Goal: Task Accomplishment & Management: Manage account settings

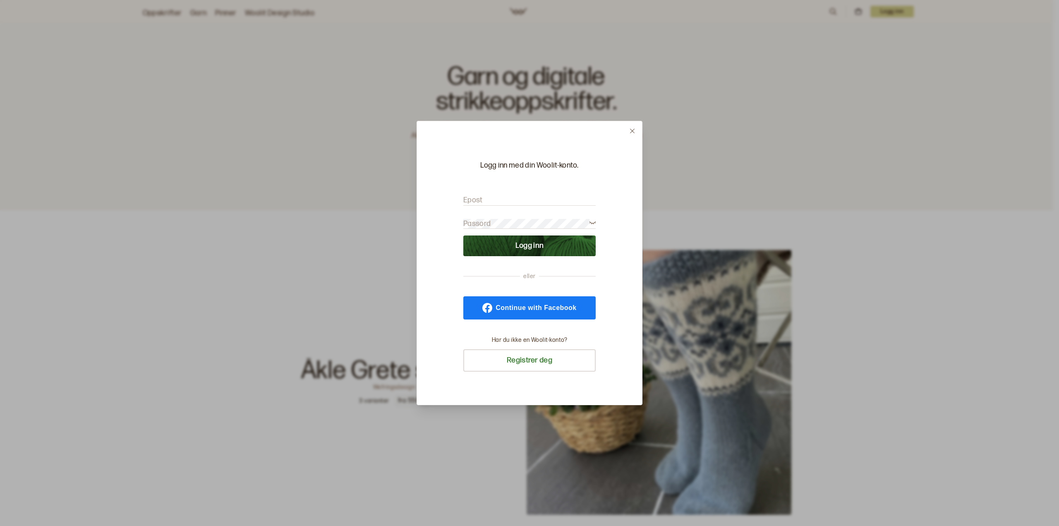
click at [520, 190] on form "Epost Passord Logg inn" at bounding box center [529, 222] width 132 height 70
click at [500, 201] on input "Epost" at bounding box center [529, 200] width 132 height 10
click at [479, 199] on label "Epost" at bounding box center [472, 200] width 19 height 10
click at [479, 199] on input "Epost" at bounding box center [529, 200] width 132 height 10
type input "[EMAIL_ADDRESS][DOMAIN_NAME]"
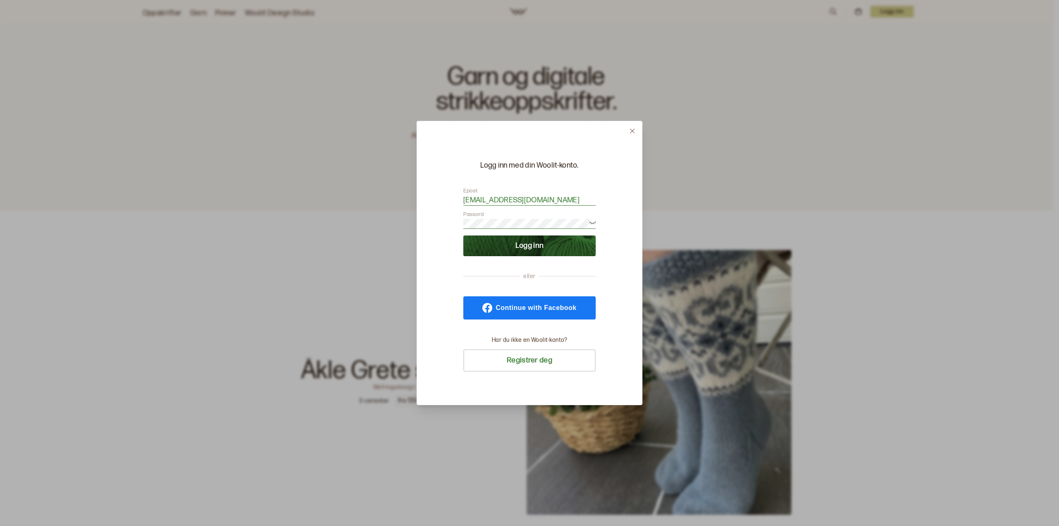
click at [463, 235] on button "Logg inn" at bounding box center [529, 245] width 132 height 21
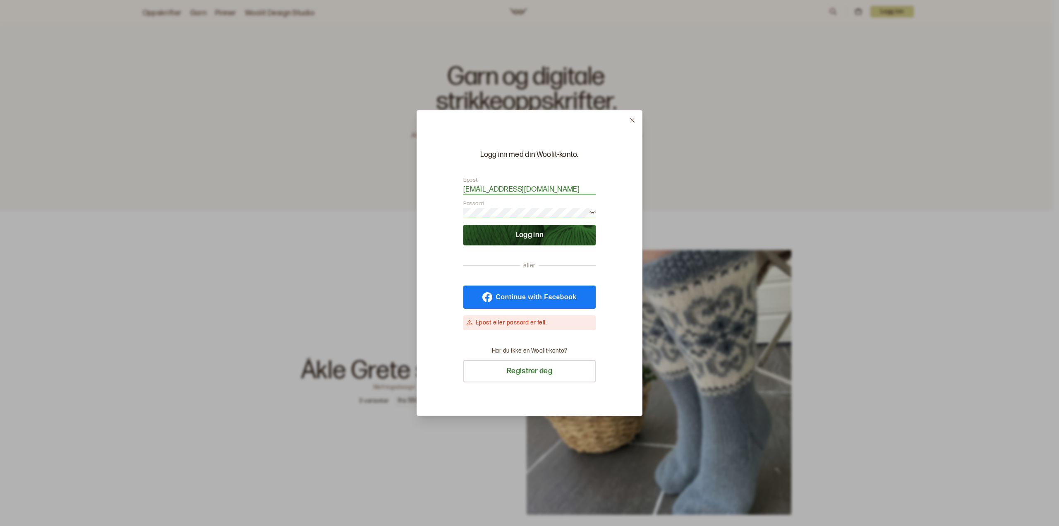
click at [634, 120] on icon at bounding box center [632, 120] width 6 height 6
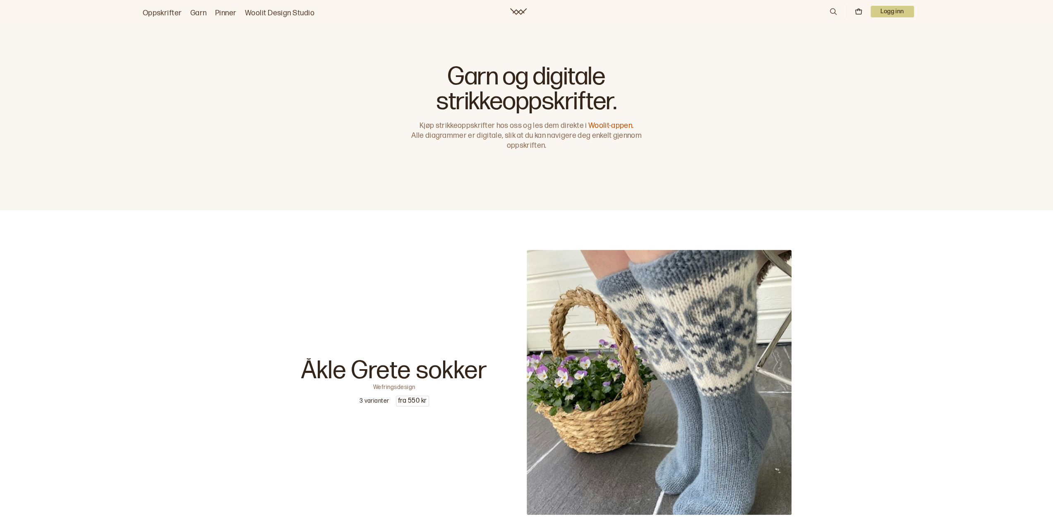
click at [161, 13] on link "Oppskrifter" at bounding box center [162, 13] width 39 height 12
